Goal: Information Seeking & Learning: Understand process/instructions

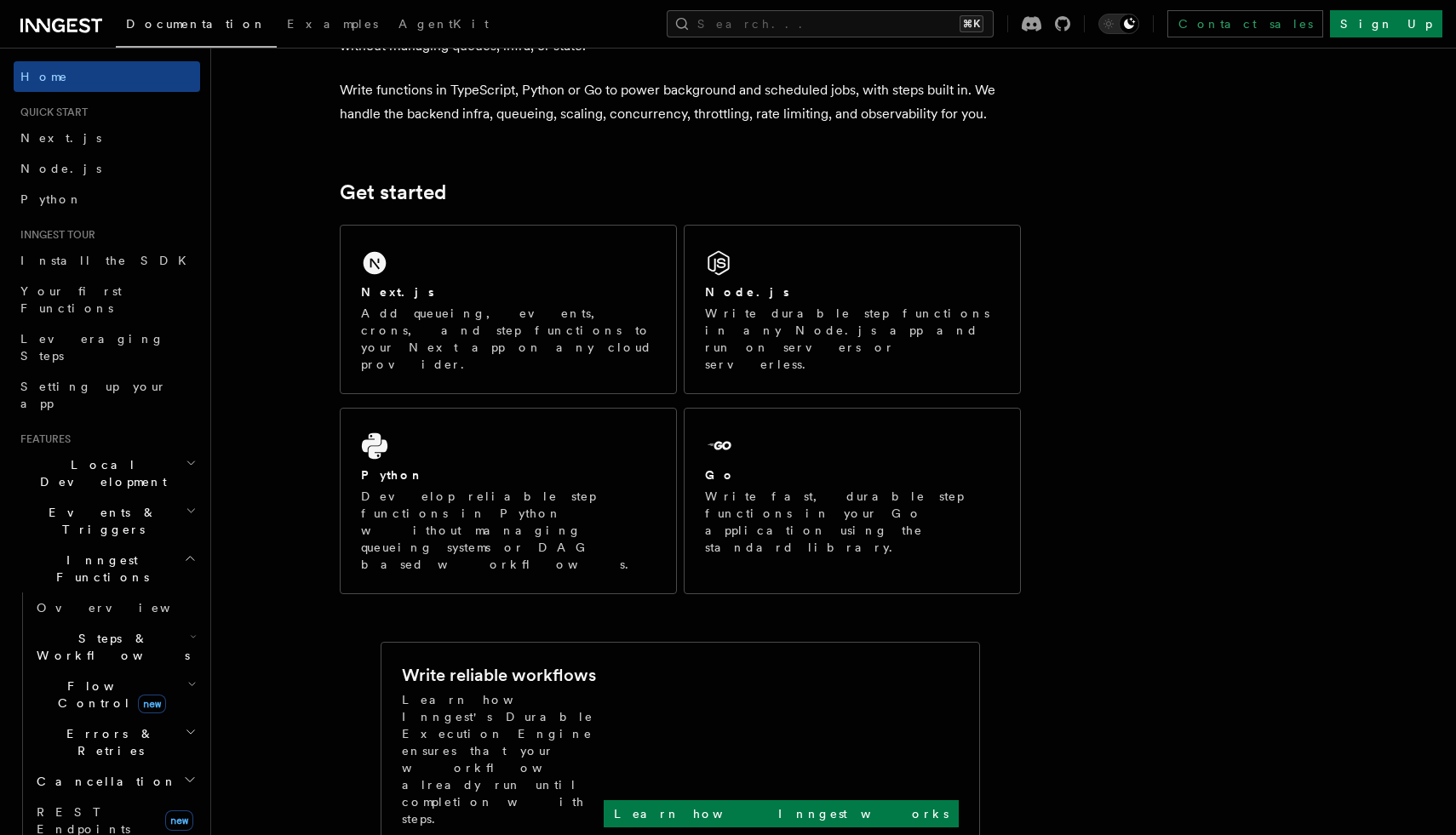
scroll to position [347, 0]
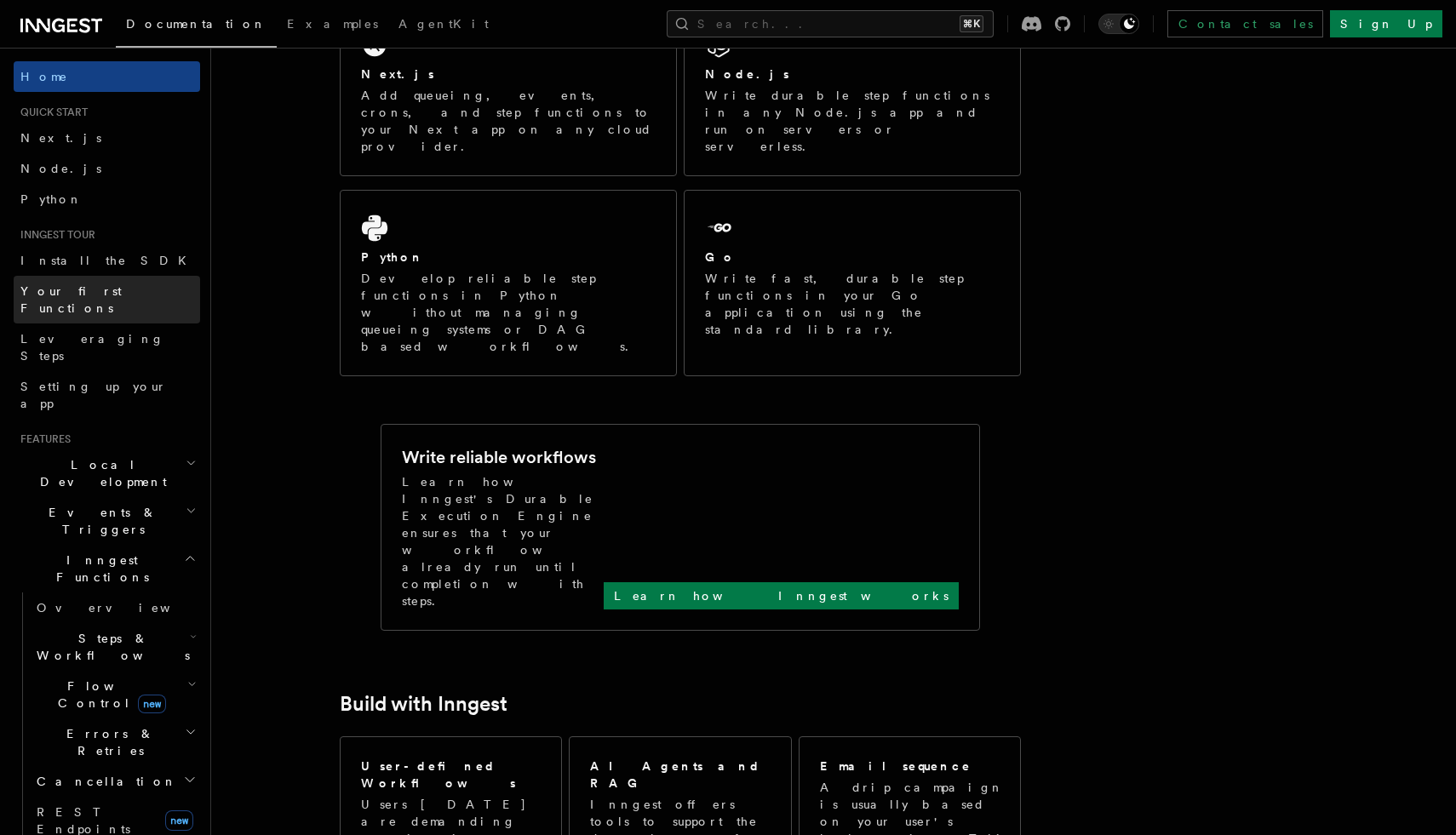
click at [43, 289] on span "Your first Functions" at bounding box center [71, 300] width 101 height 31
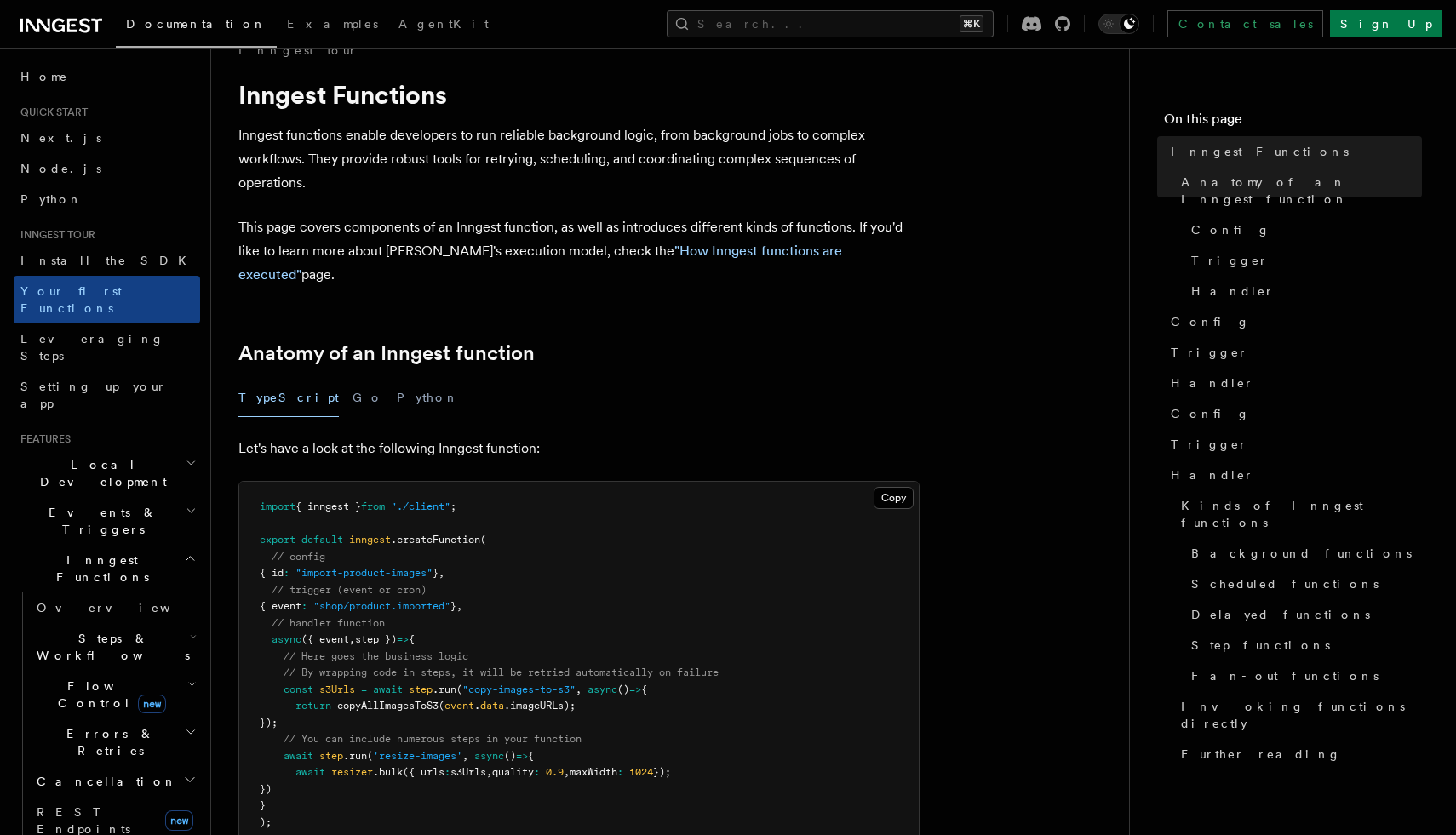
scroll to position [40, 0]
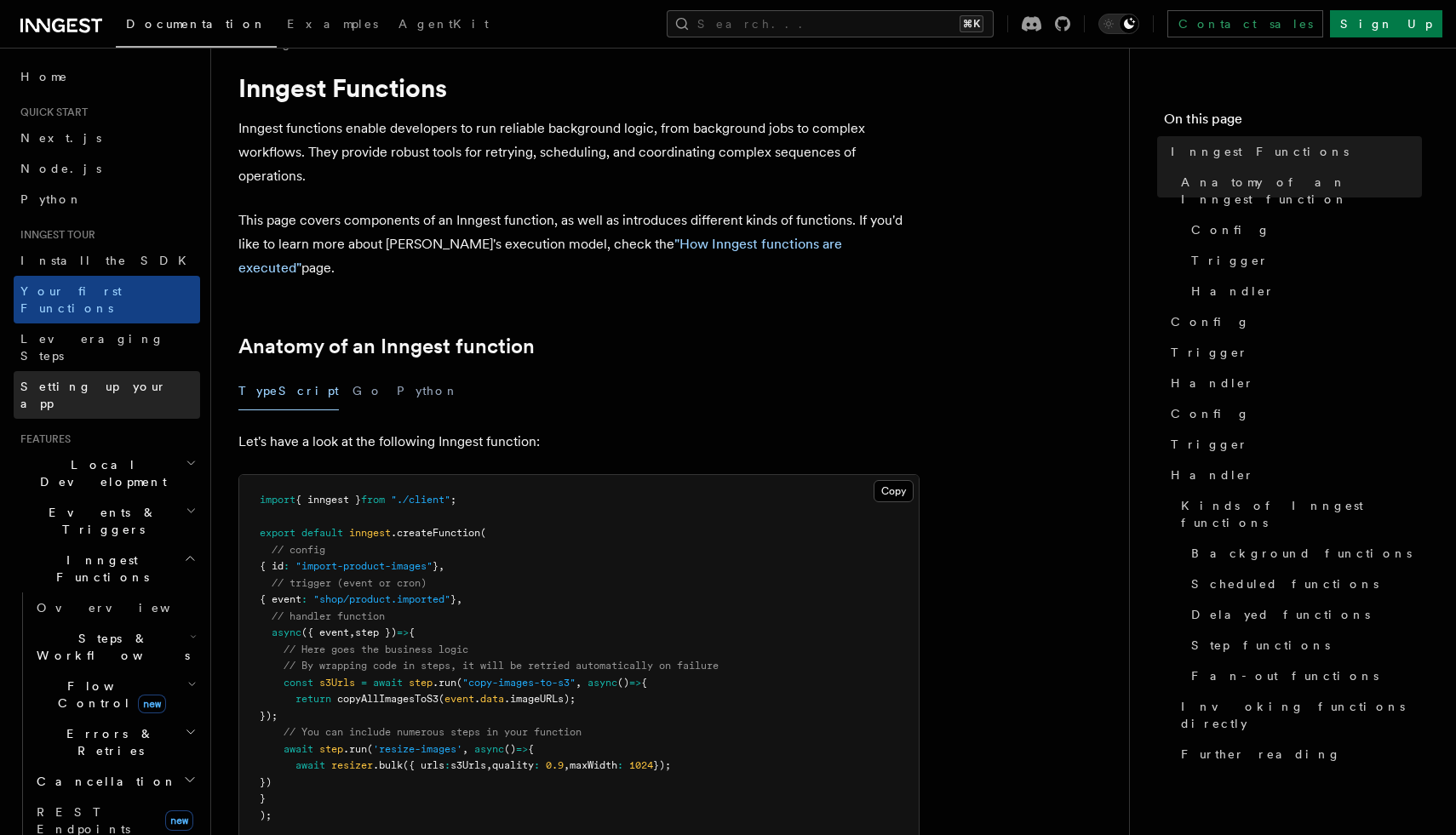
click at [63, 380] on span "Setting up your app" at bounding box center [94, 396] width 146 height 31
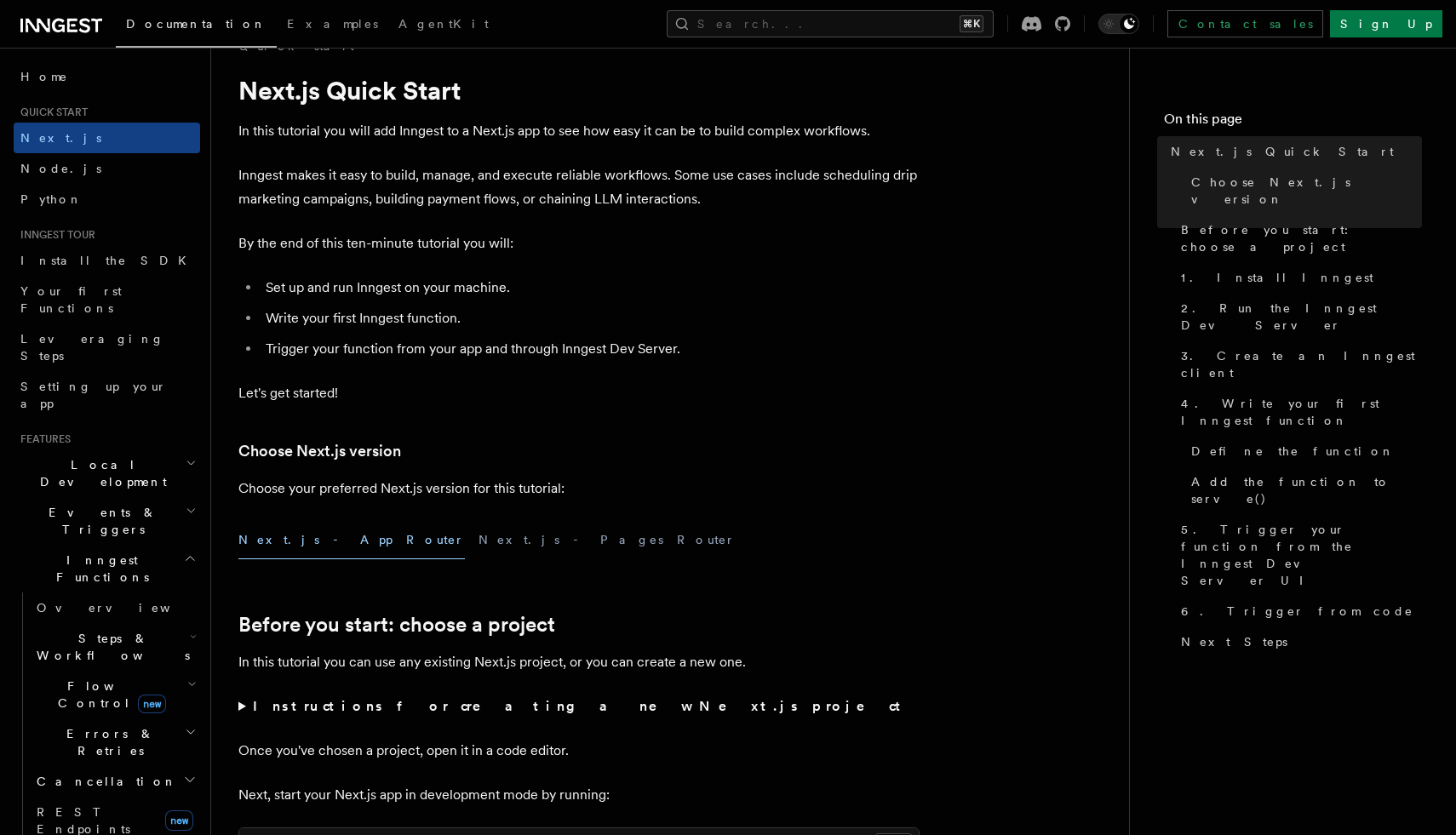
scroll to position [298, 0]
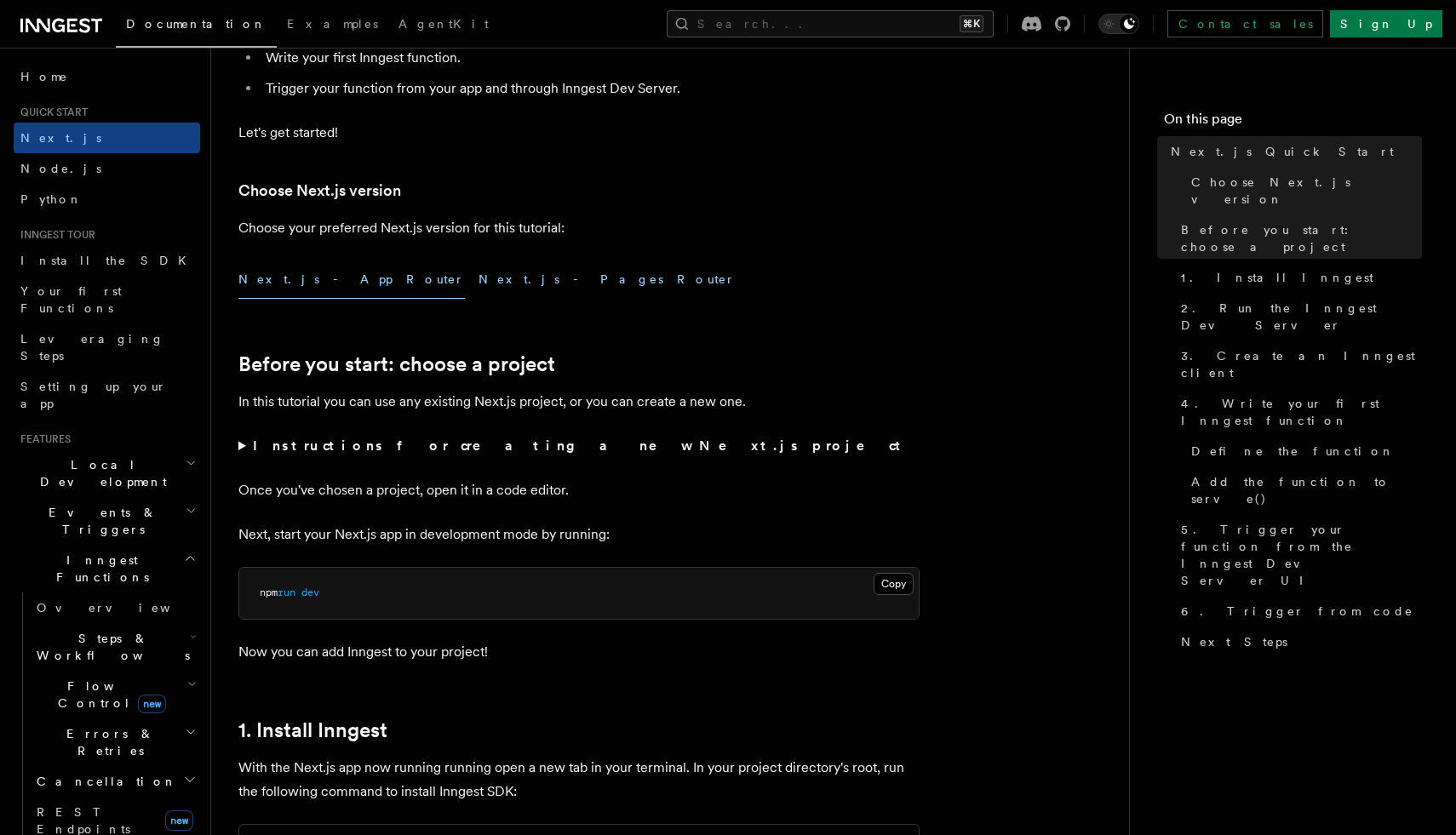
click at [478, 287] on button "Next.js - Pages Router" at bounding box center [606, 279] width 257 height 39
click at [323, 290] on button "Next.js - App Router" at bounding box center [351, 279] width 226 height 39
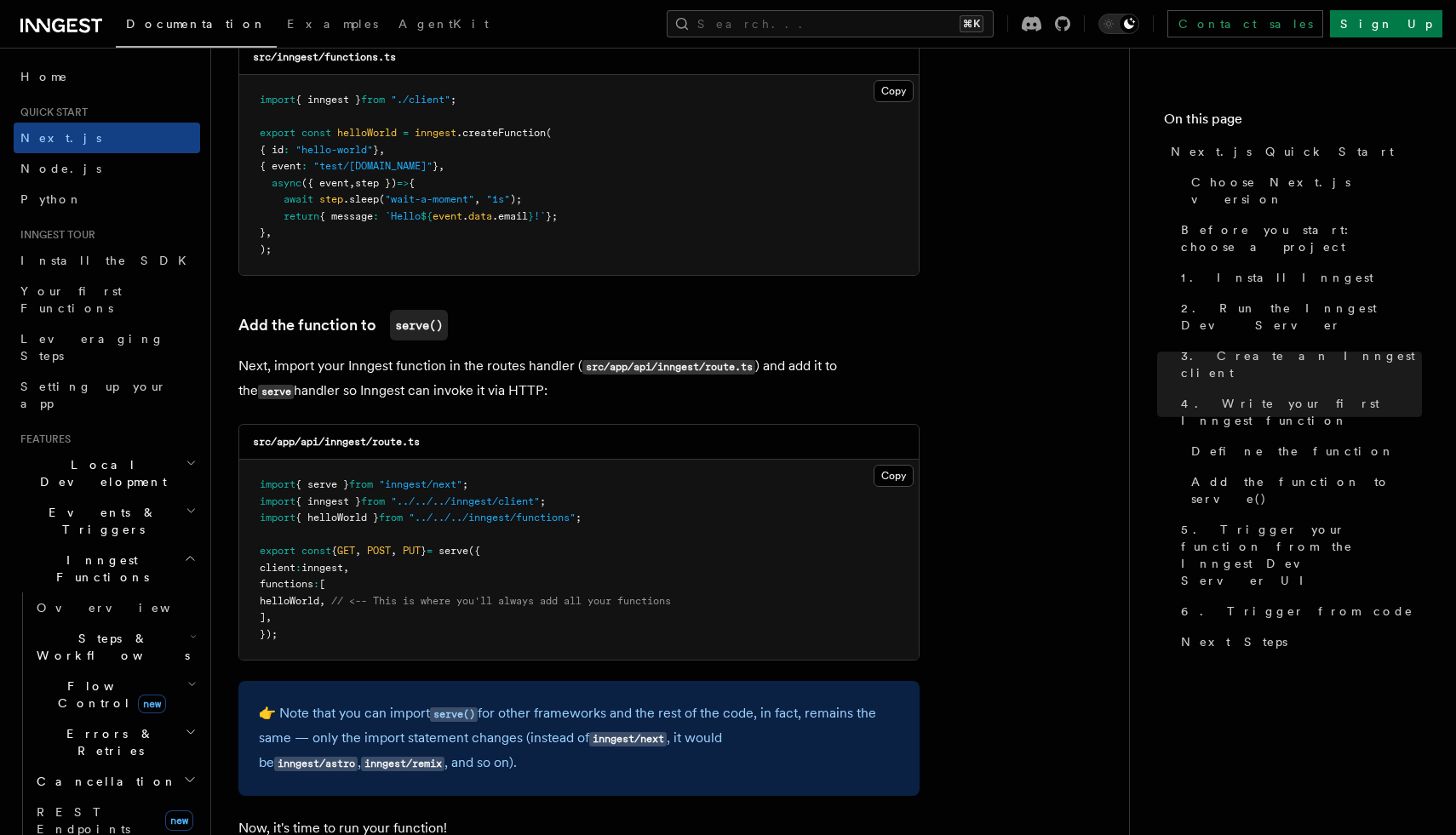
scroll to position [3417, 0]
